Goal: Task Accomplishment & Management: Manage account settings

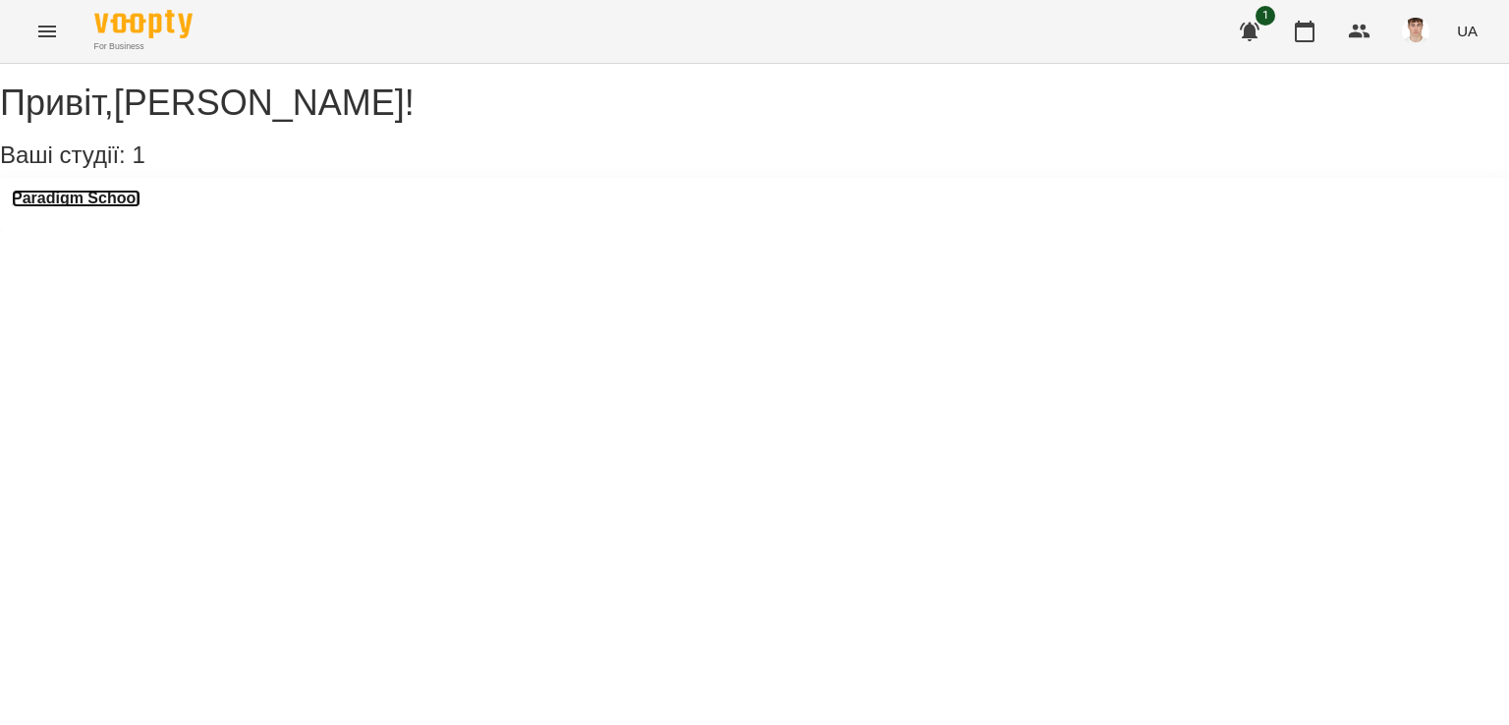
click at [124, 207] on h3 "Paradigm School" at bounding box center [76, 199] width 129 height 18
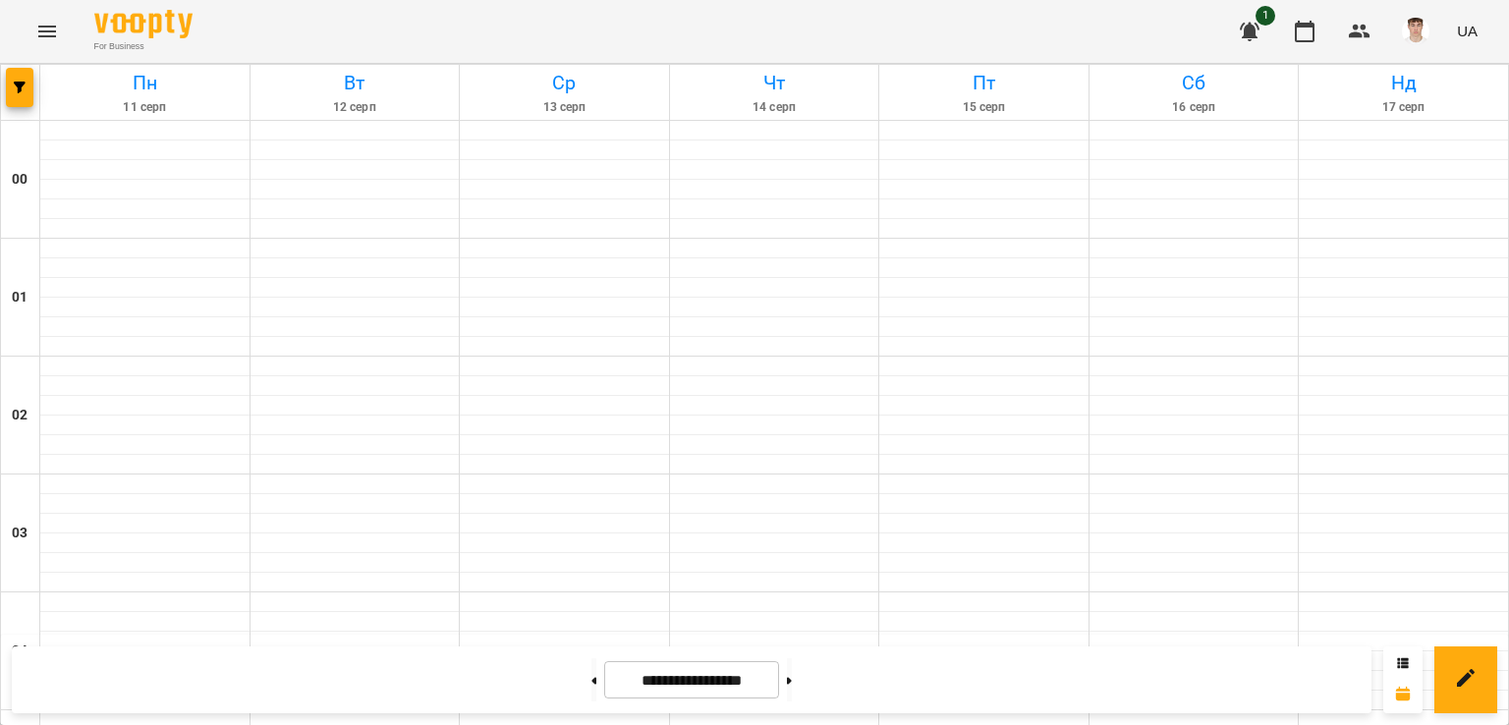
scroll to position [1572, 0]
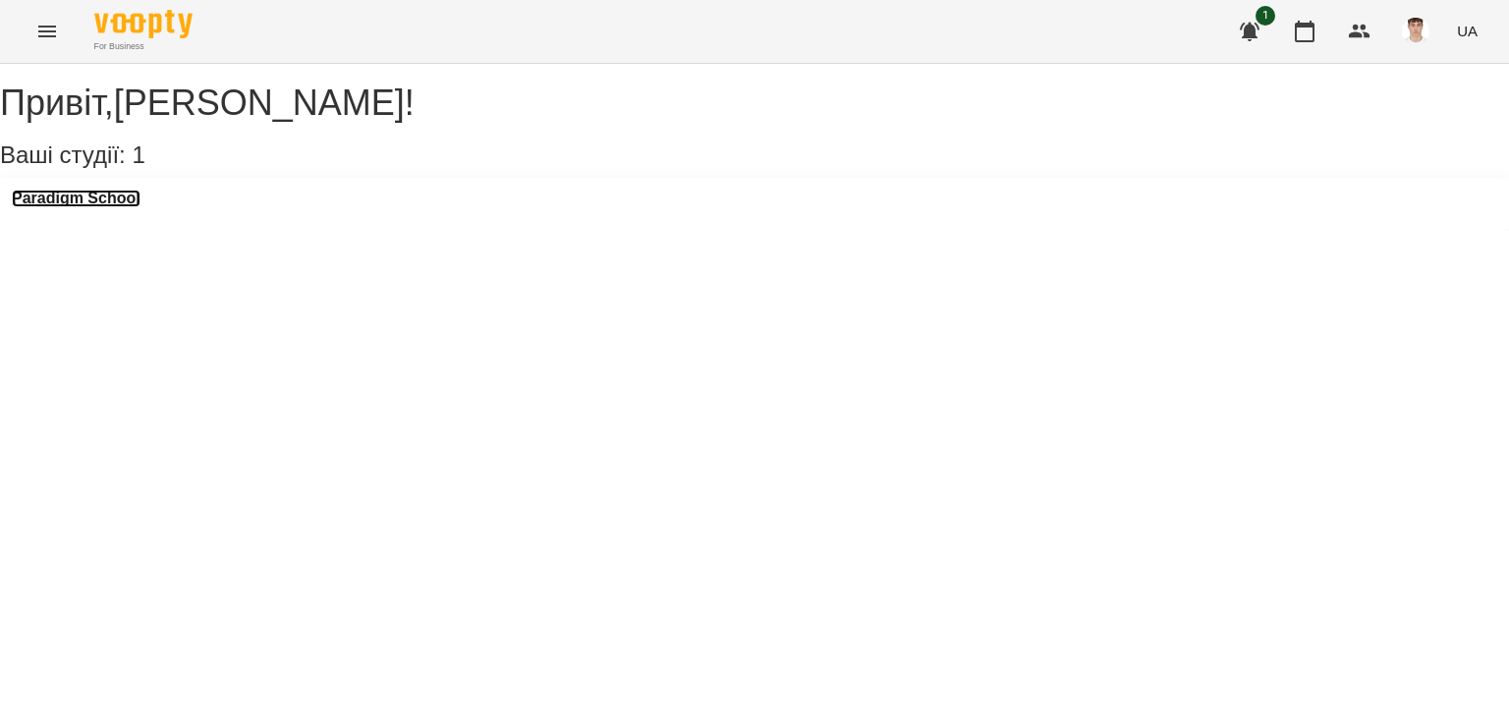
click at [118, 207] on h3 "Paradigm School" at bounding box center [76, 199] width 129 height 18
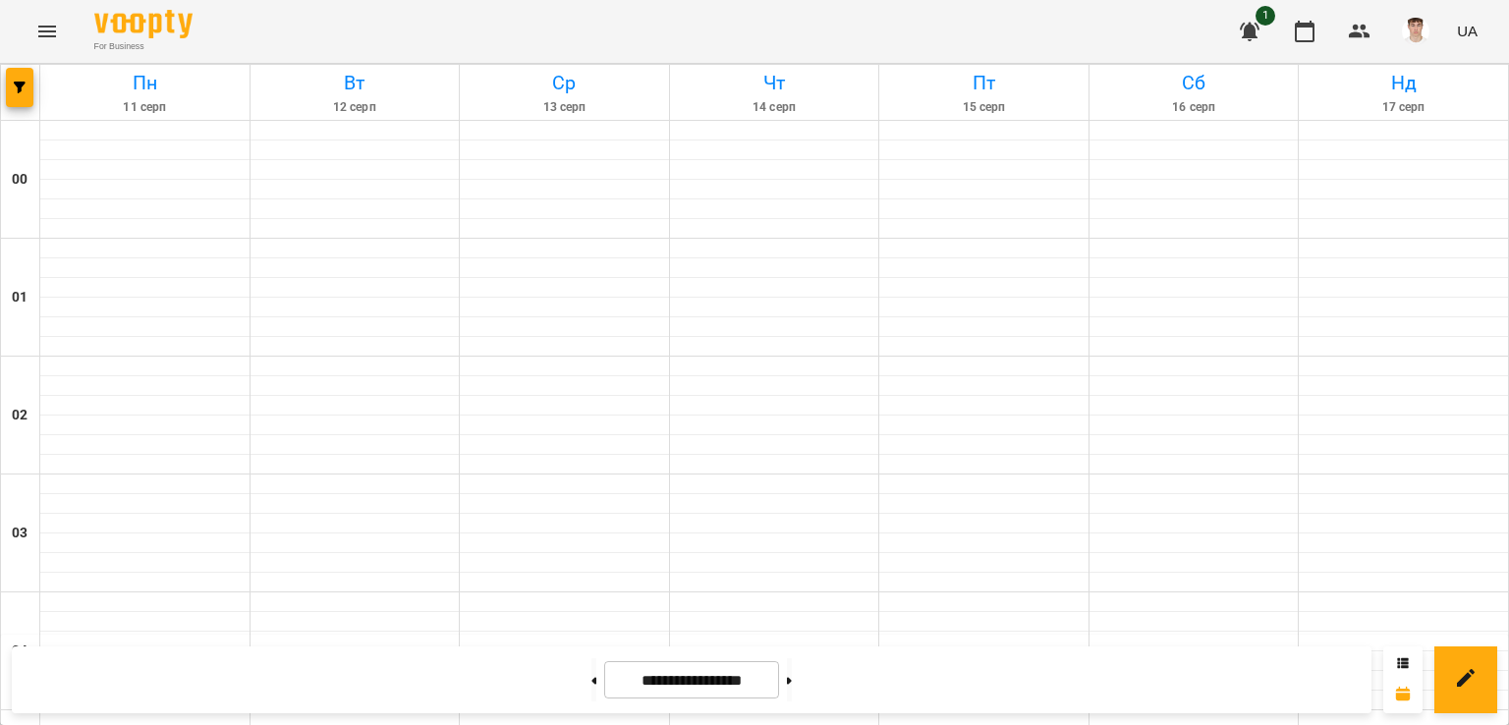
scroll to position [2063, 0]
